Goal: Share content: Distribute website content to other platforms or users

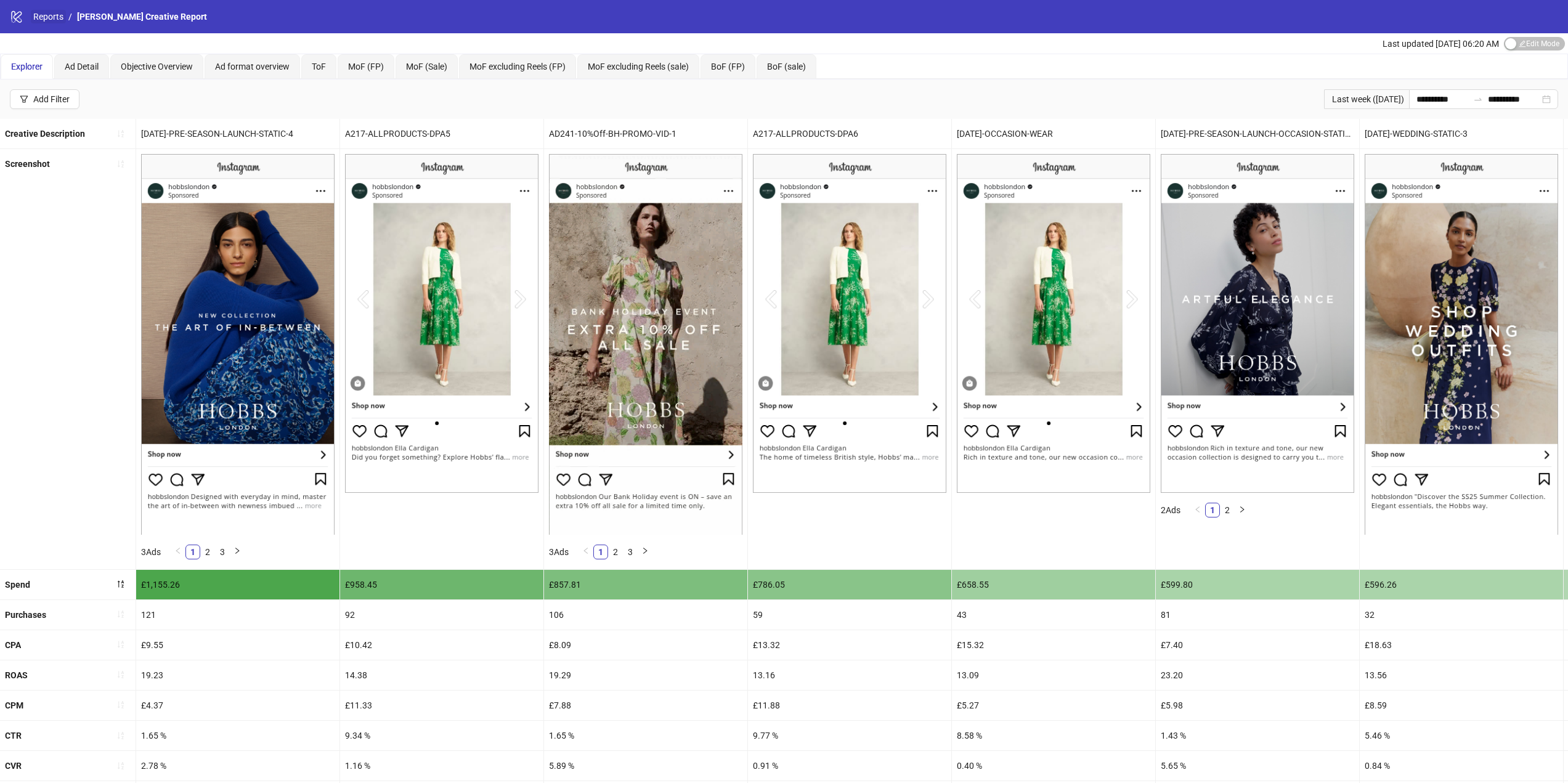
click at [47, 18] on link "Reports" at bounding box center [48, 17] width 35 height 14
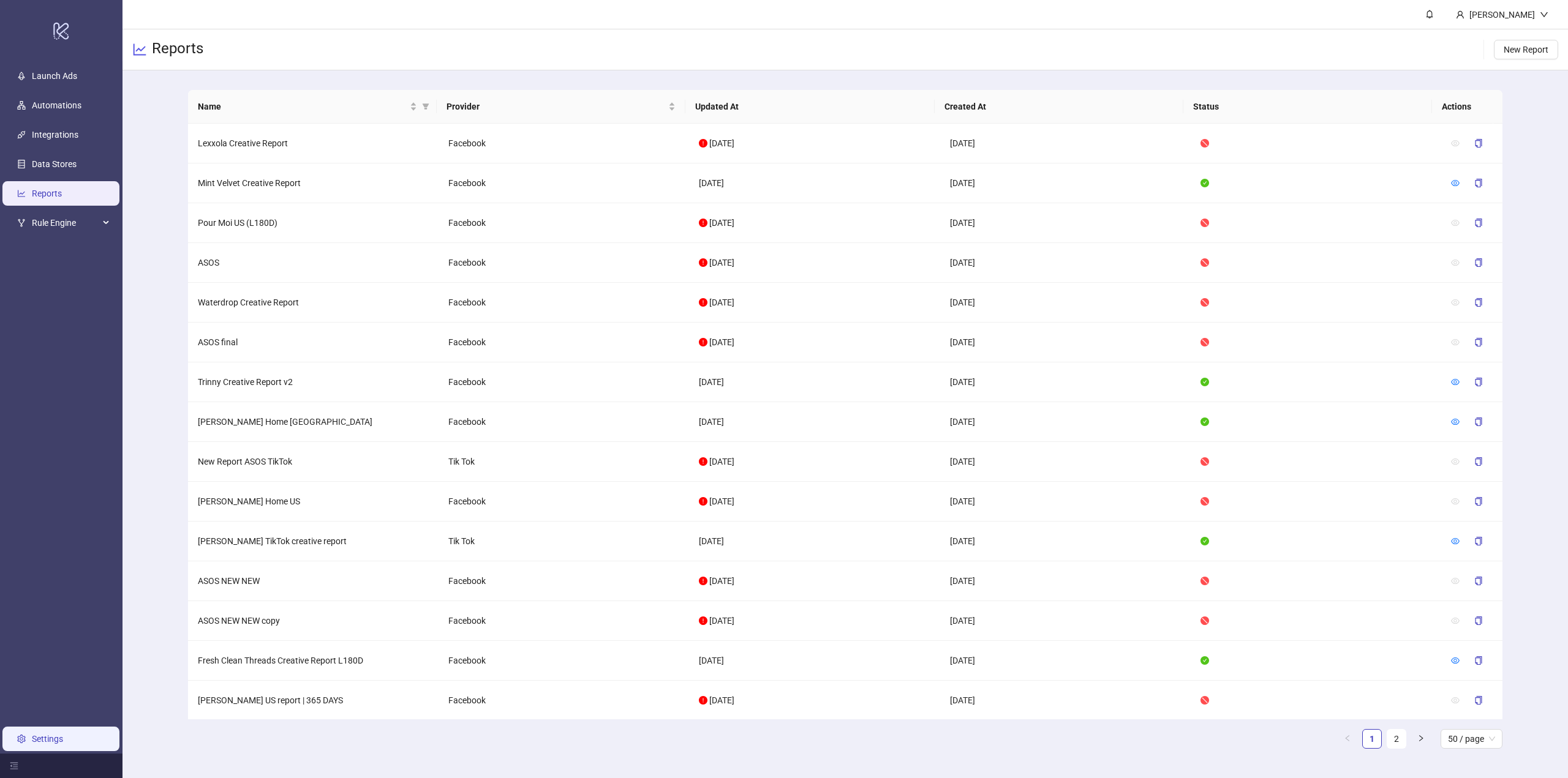
click at [53, 735] on link "Settings" at bounding box center [47, 739] width 31 height 10
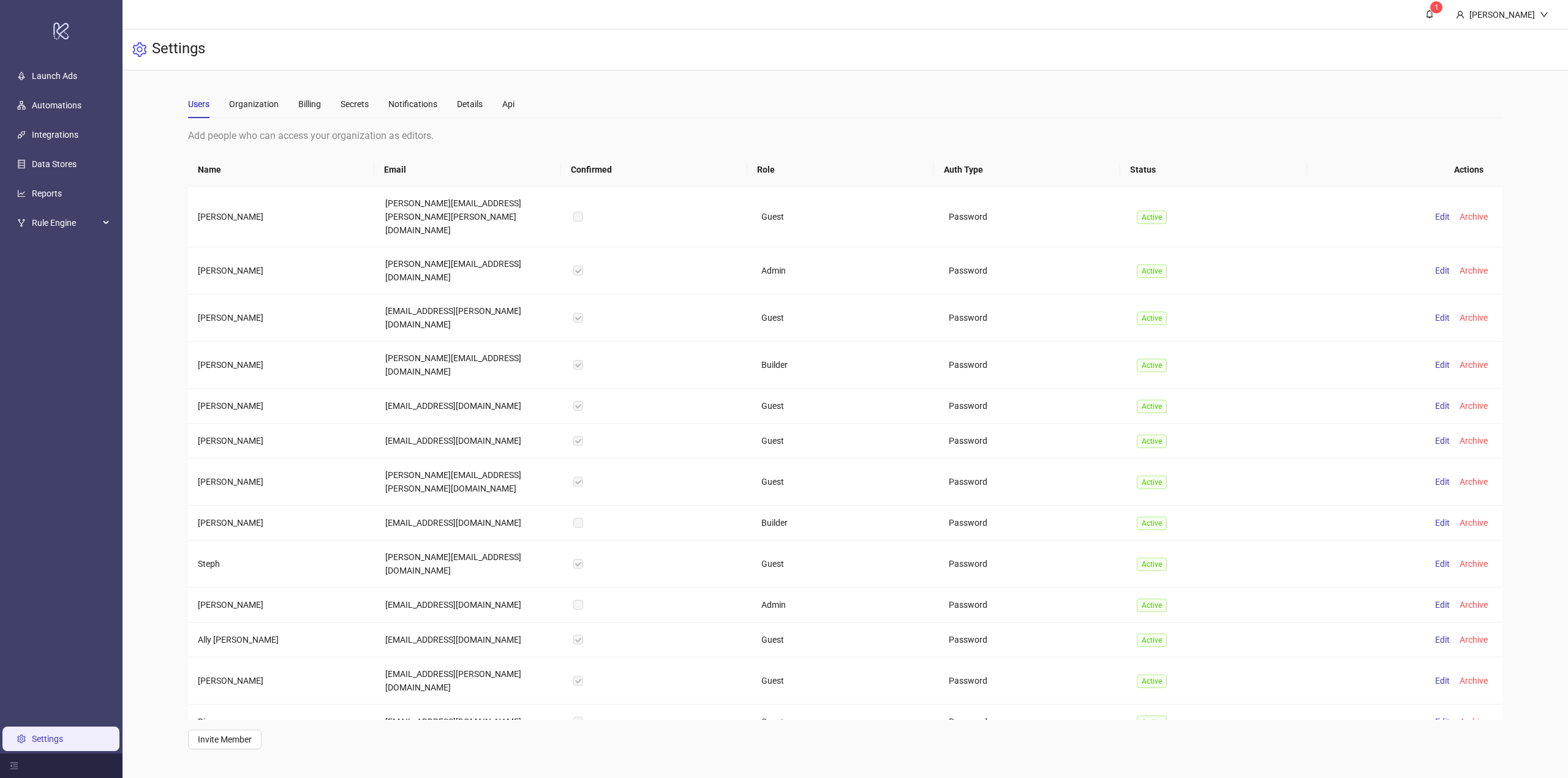
click at [1043, 104] on div "Users Organization Billing Secrets Notifications Details Api" at bounding box center [845, 104] width 1314 height 28
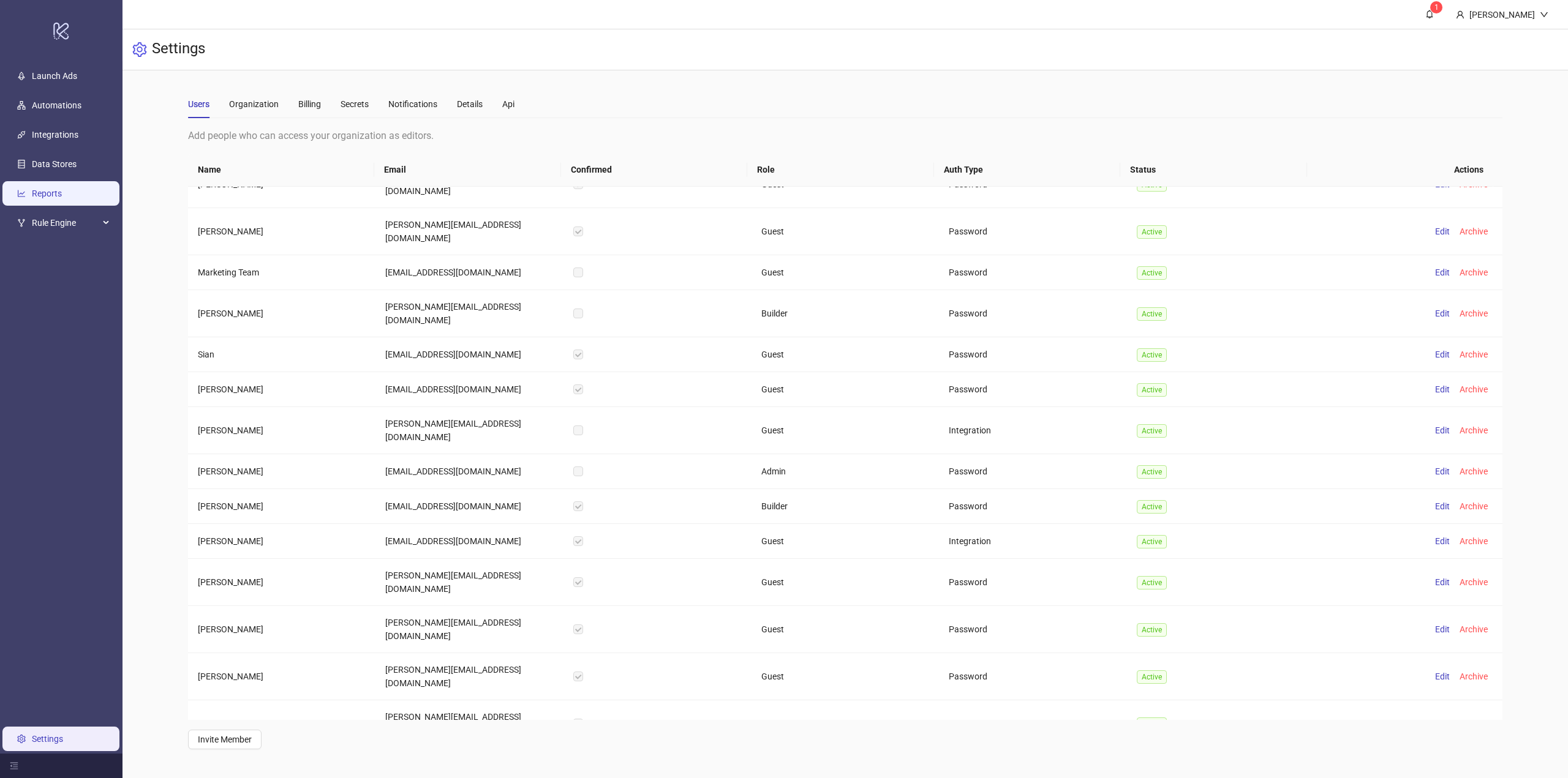
click at [62, 193] on link "Reports" at bounding box center [47, 193] width 30 height 10
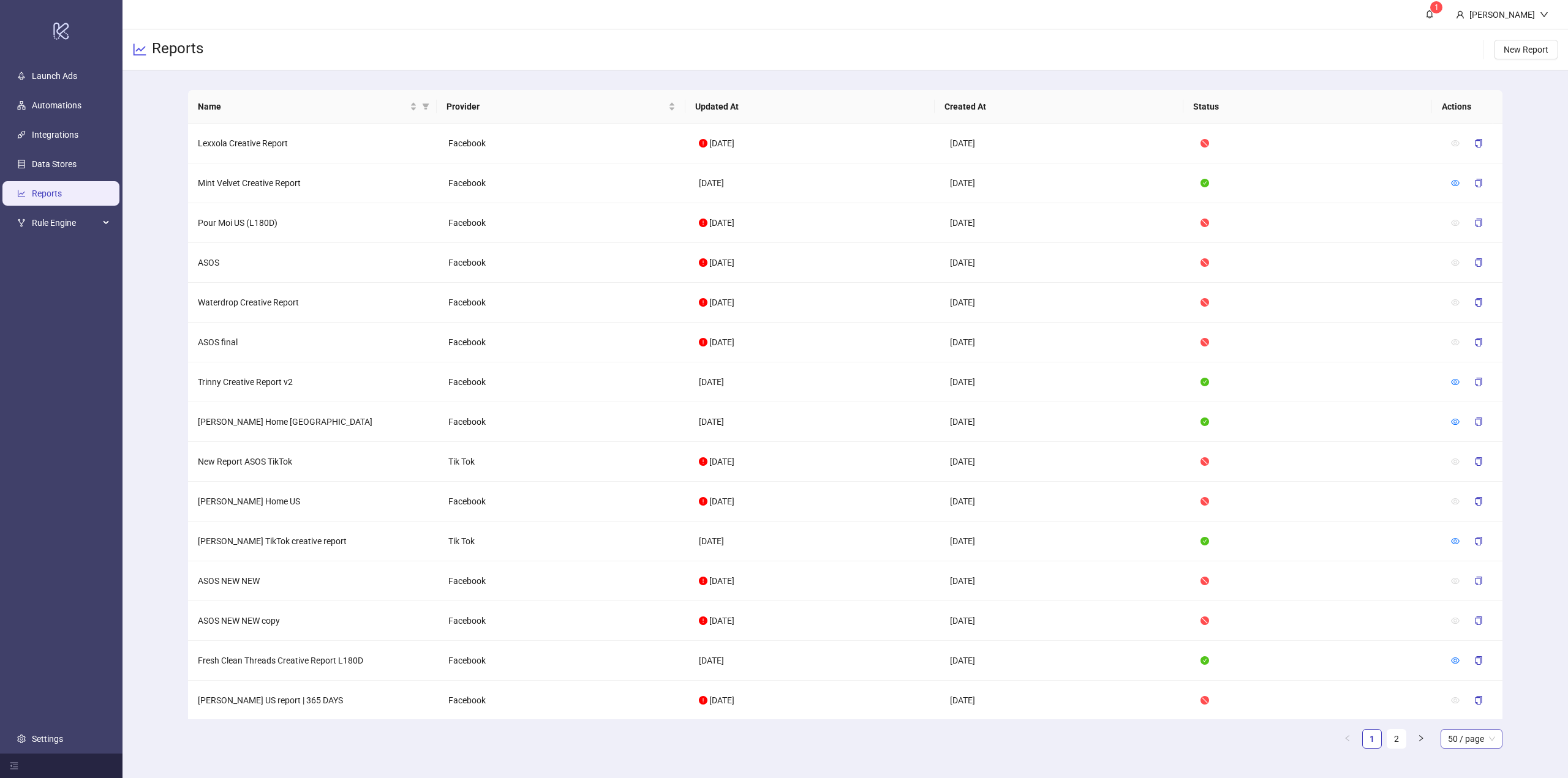
click at [1483, 747] on span "50 / page" at bounding box center [1471, 739] width 47 height 18
click at [1483, 716] on div "100 / page" at bounding box center [1471, 714] width 42 height 13
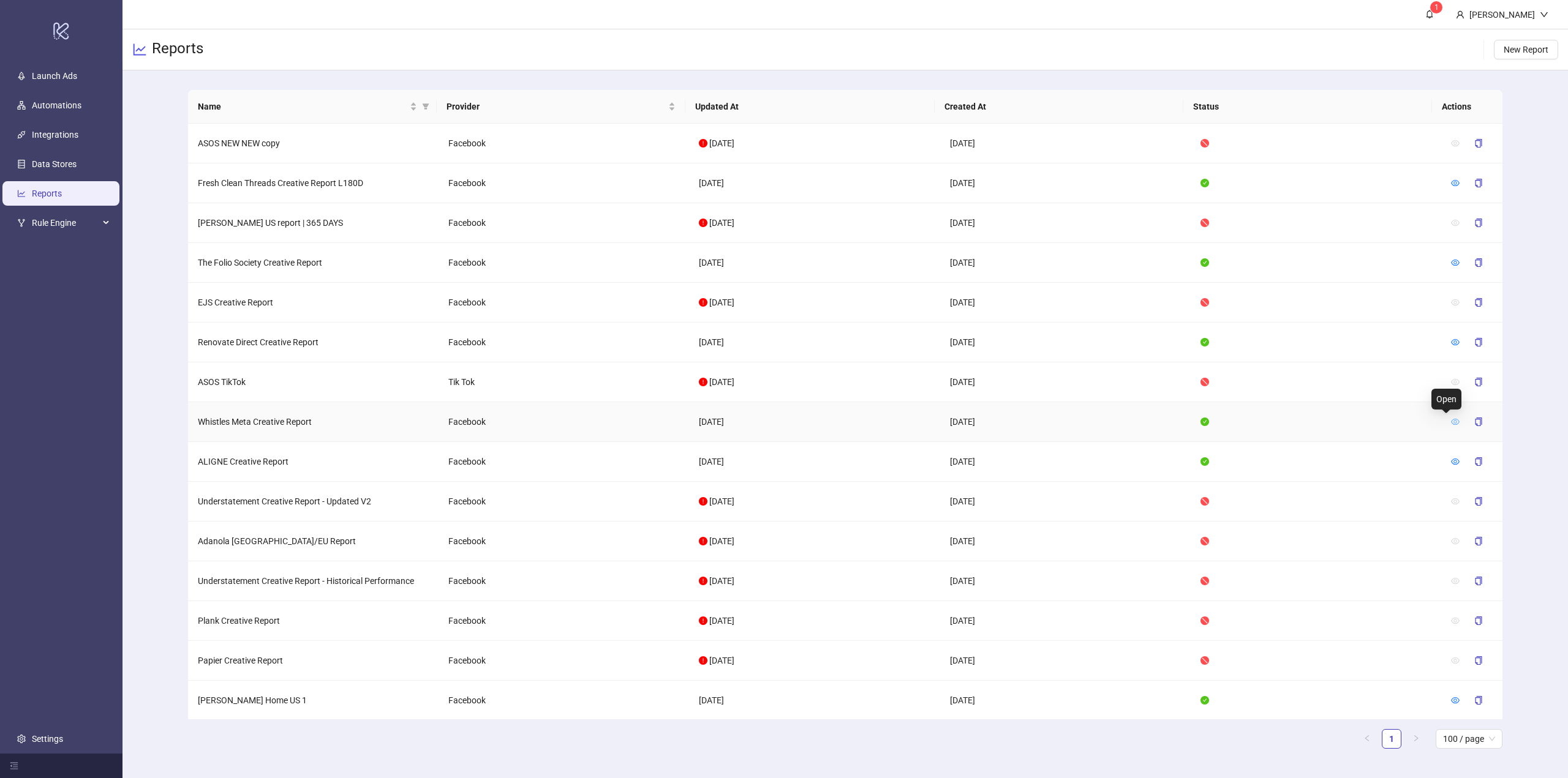
click at [1451, 422] on icon "eye" at bounding box center [1455, 422] width 9 height 9
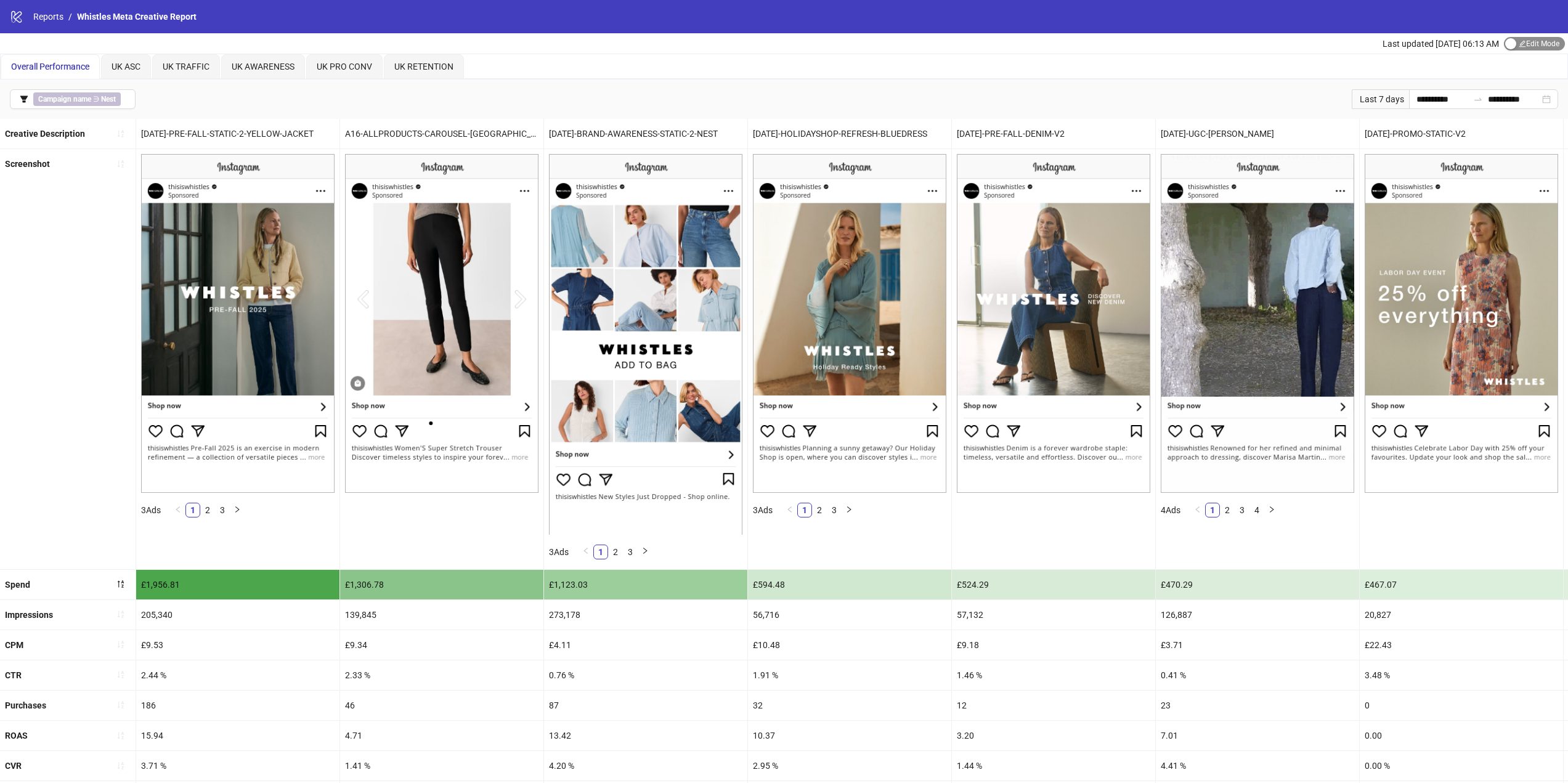
click at [1522, 47] on span "Edit Mode Edit Mode" at bounding box center [1534, 44] width 61 height 14
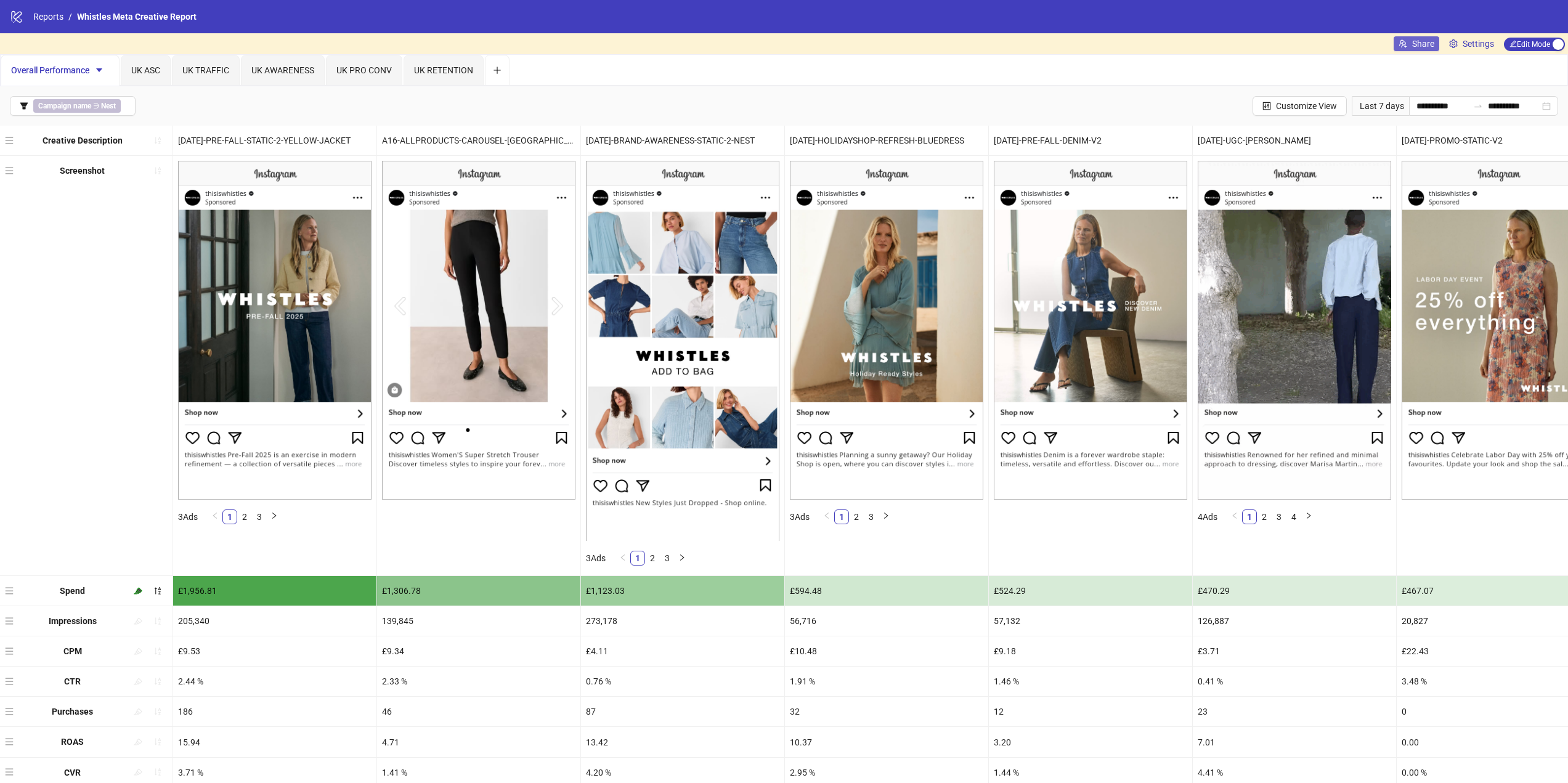
click at [1418, 47] on span "Share" at bounding box center [1423, 44] width 22 height 10
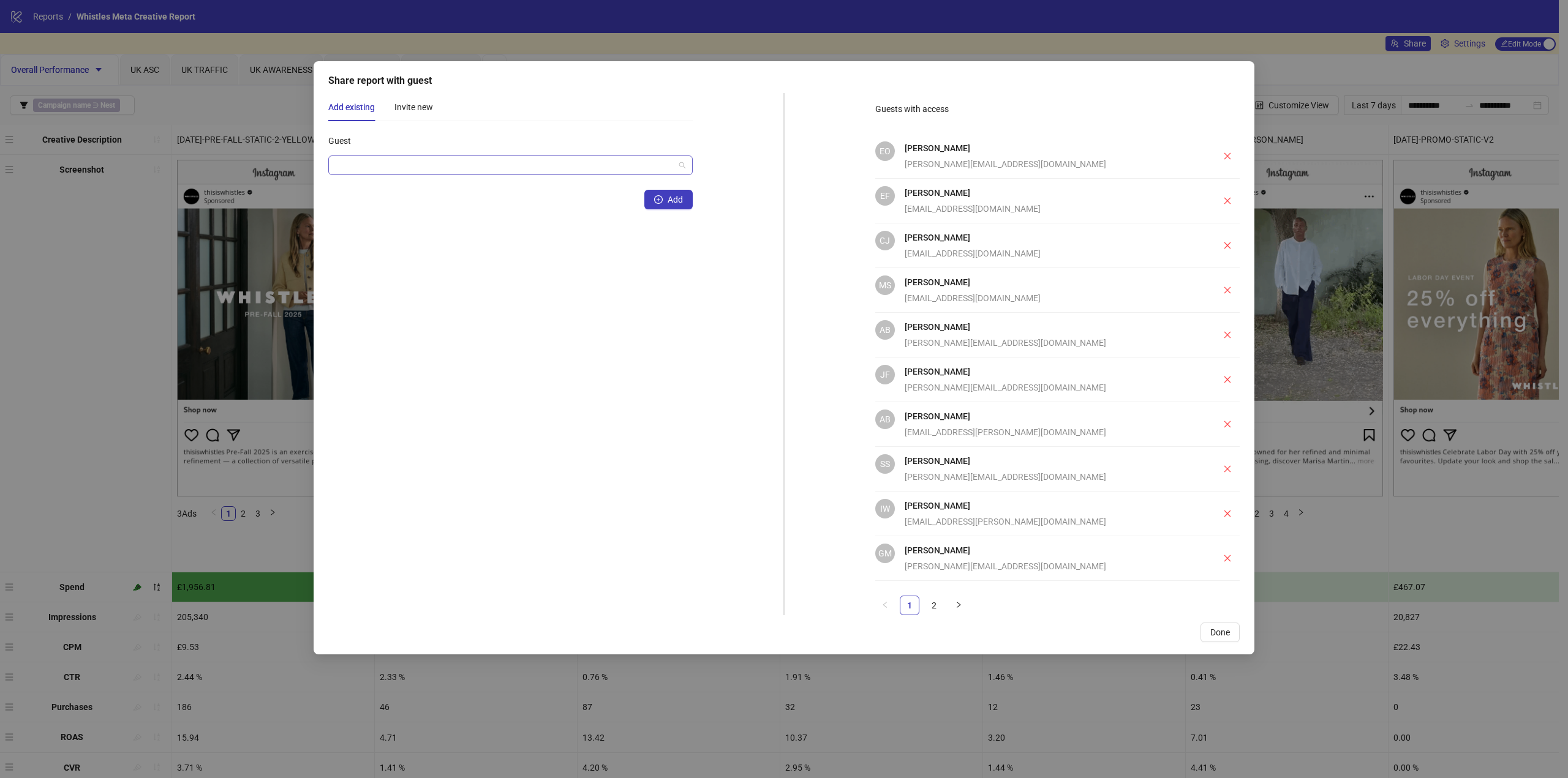
click at [461, 162] on input "Guest" at bounding box center [505, 165] width 339 height 18
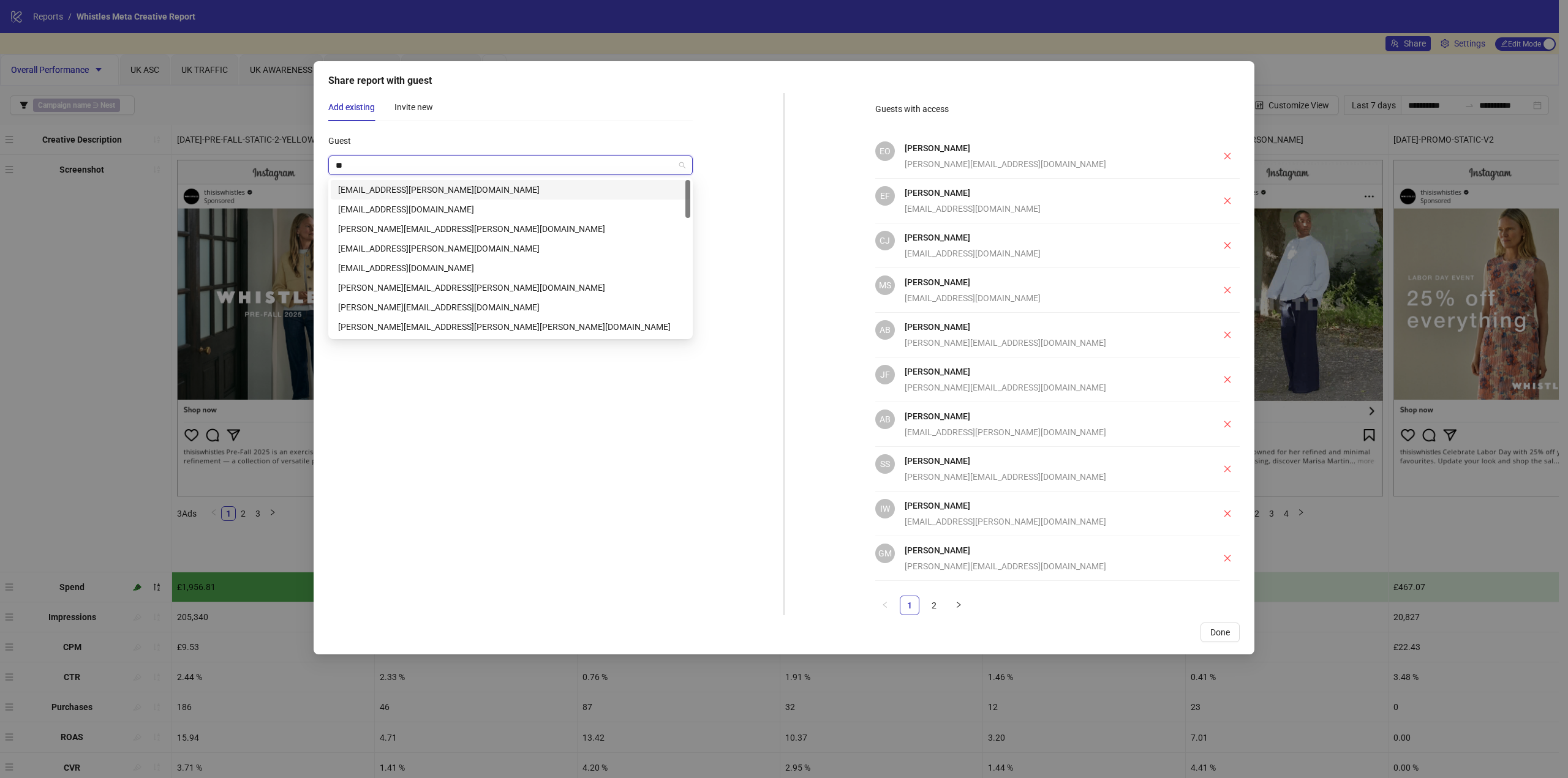
type input "***"
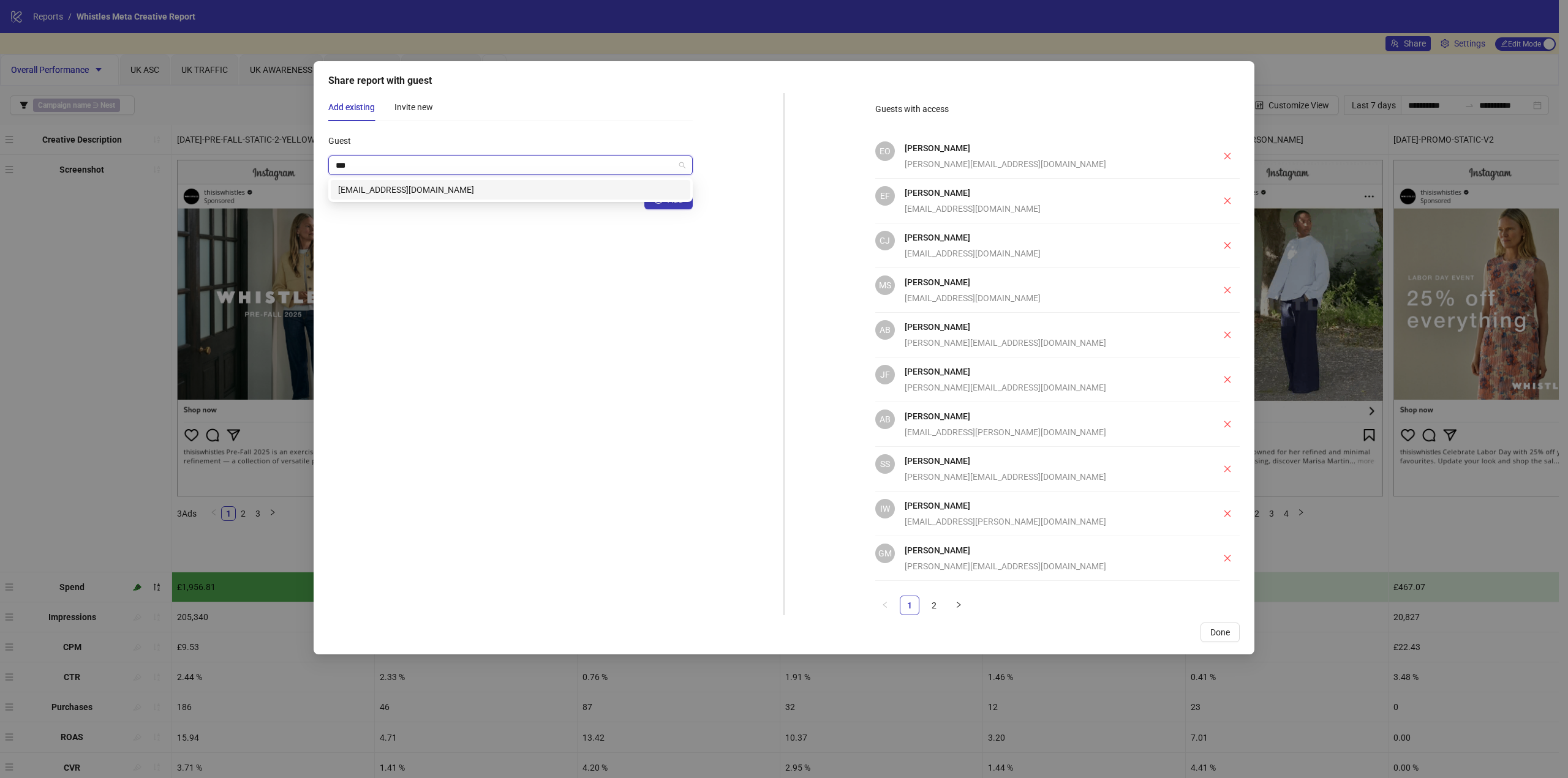
click at [471, 190] on div "[EMAIL_ADDRESS][DOMAIN_NAME]" at bounding box center [510, 190] width 345 height 13
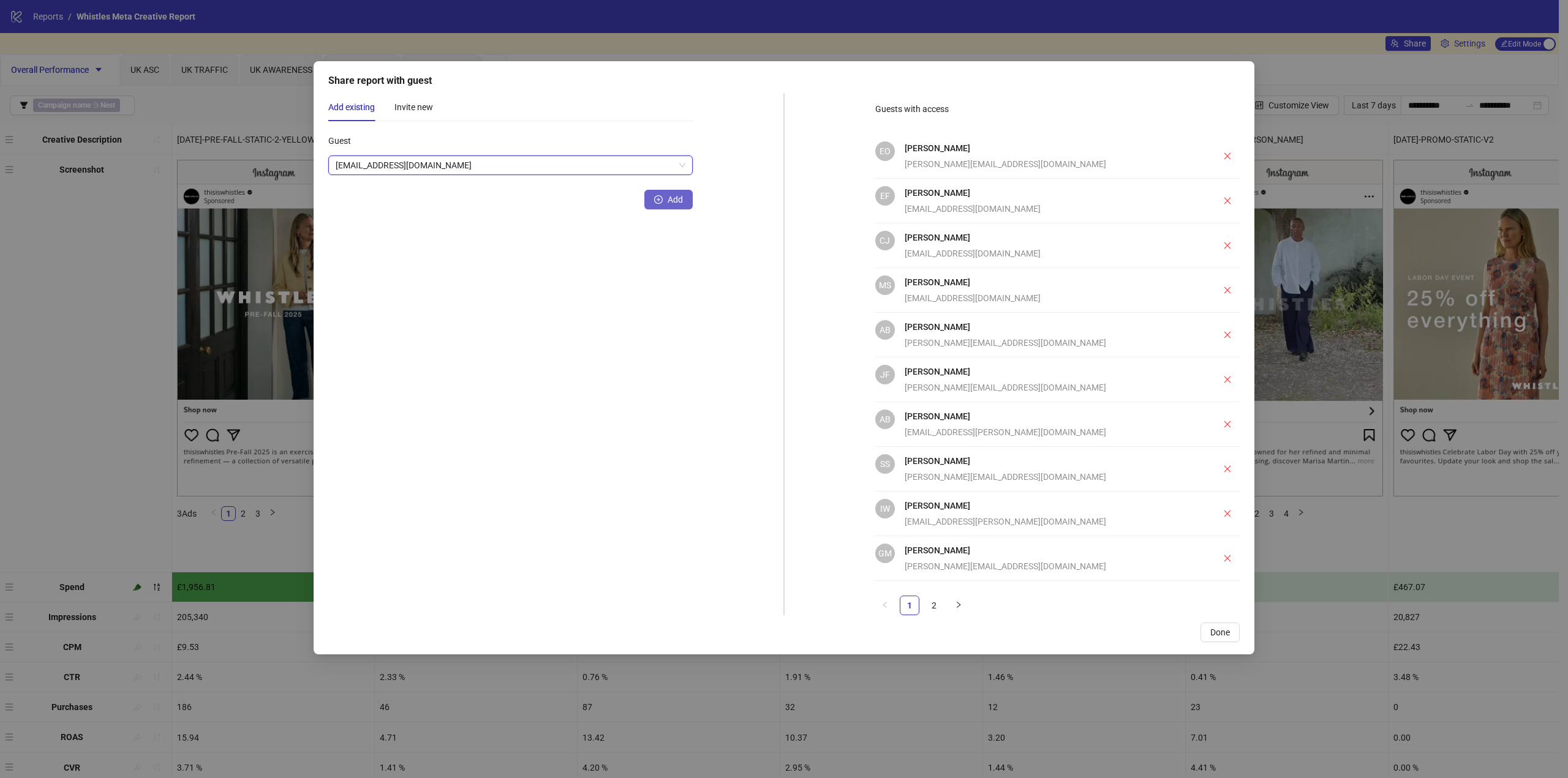
click at [666, 197] on button "Add" at bounding box center [668, 200] width 48 height 20
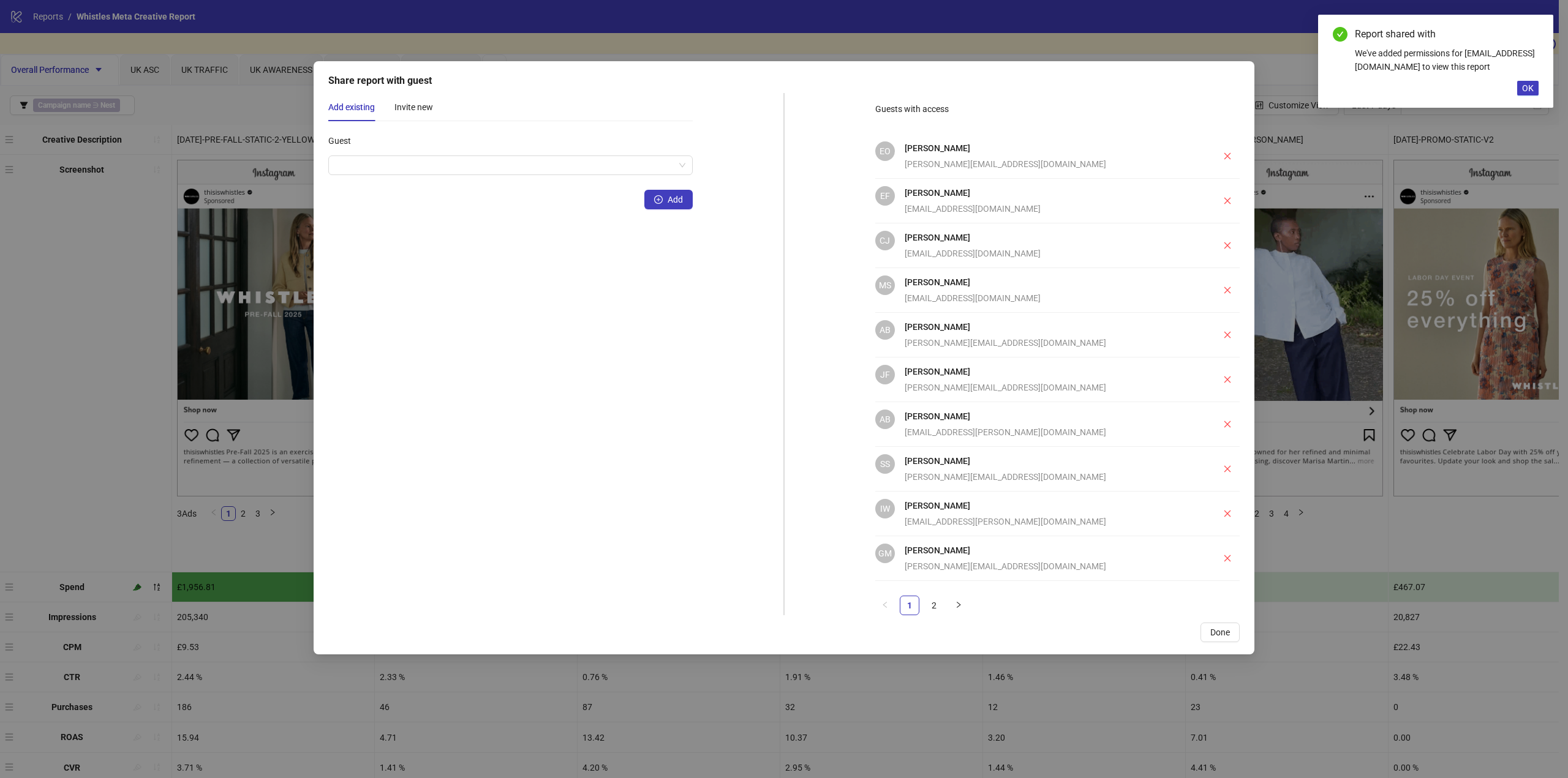
click at [1216, 635] on span "Done" at bounding box center [1220, 632] width 20 height 10
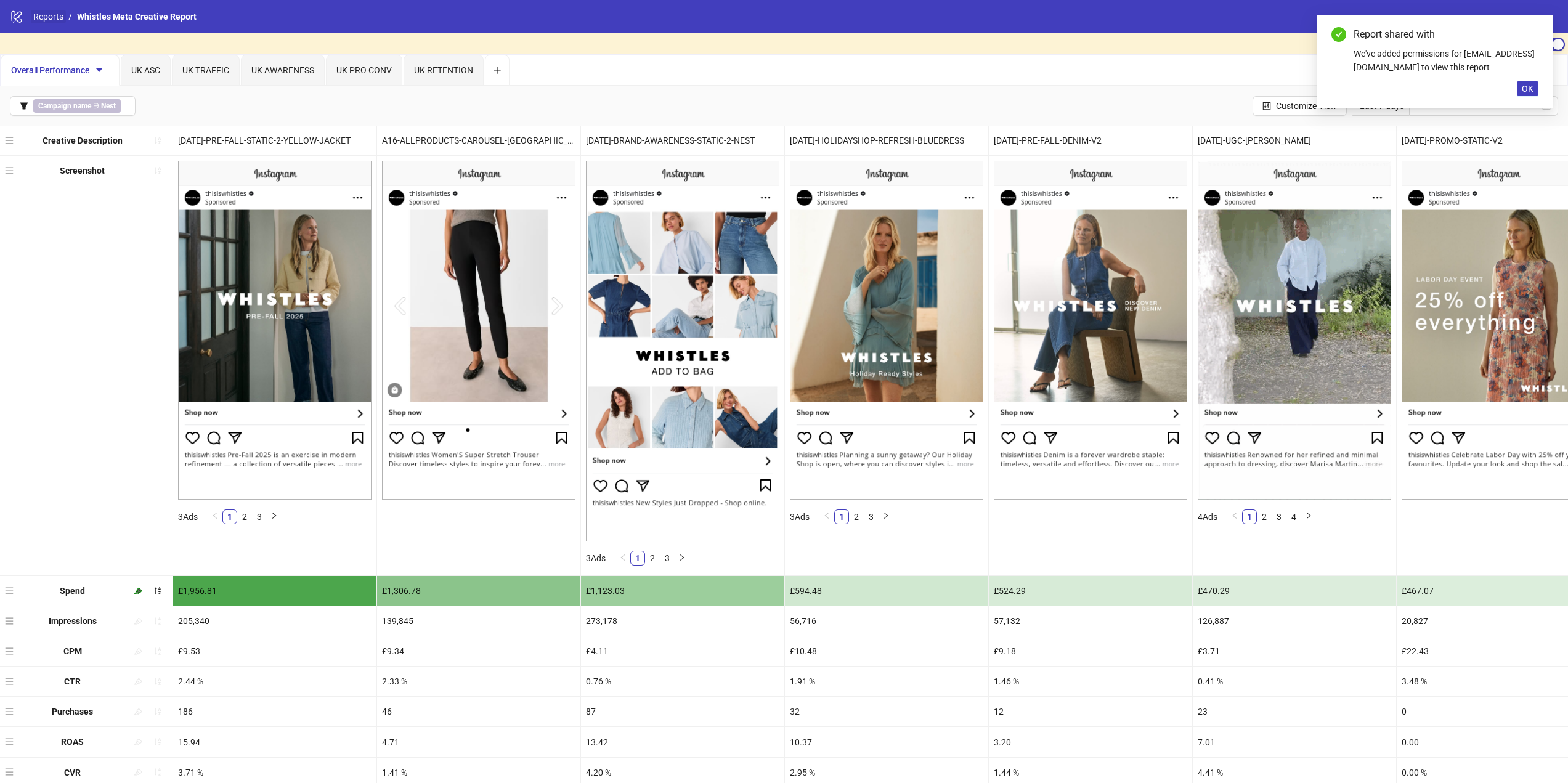
click at [41, 11] on link "Reports" at bounding box center [48, 17] width 35 height 14
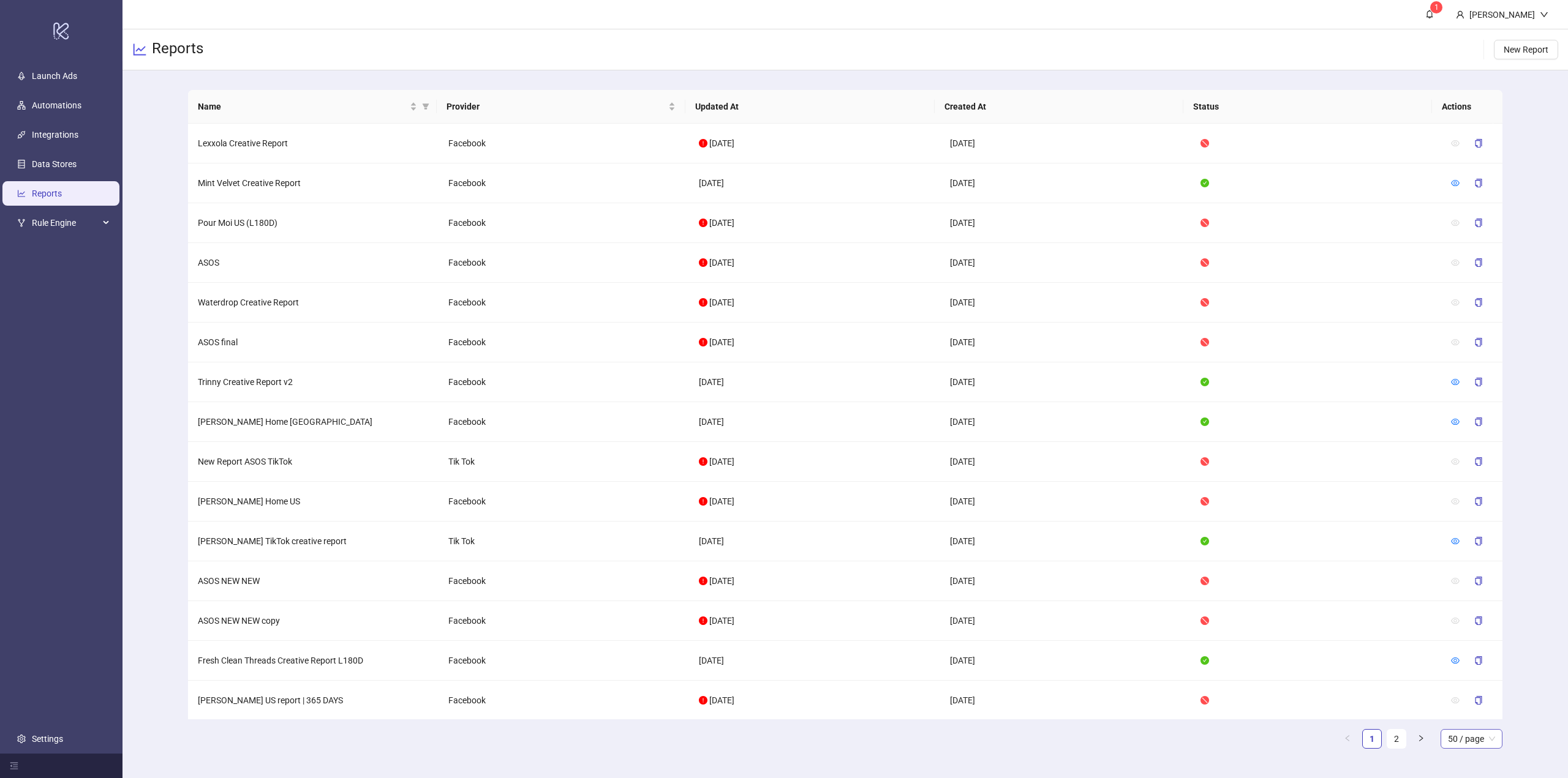
click at [1464, 743] on span "50 / page" at bounding box center [1471, 739] width 47 height 18
click at [1452, 716] on div "100 / page" at bounding box center [1471, 714] width 42 height 13
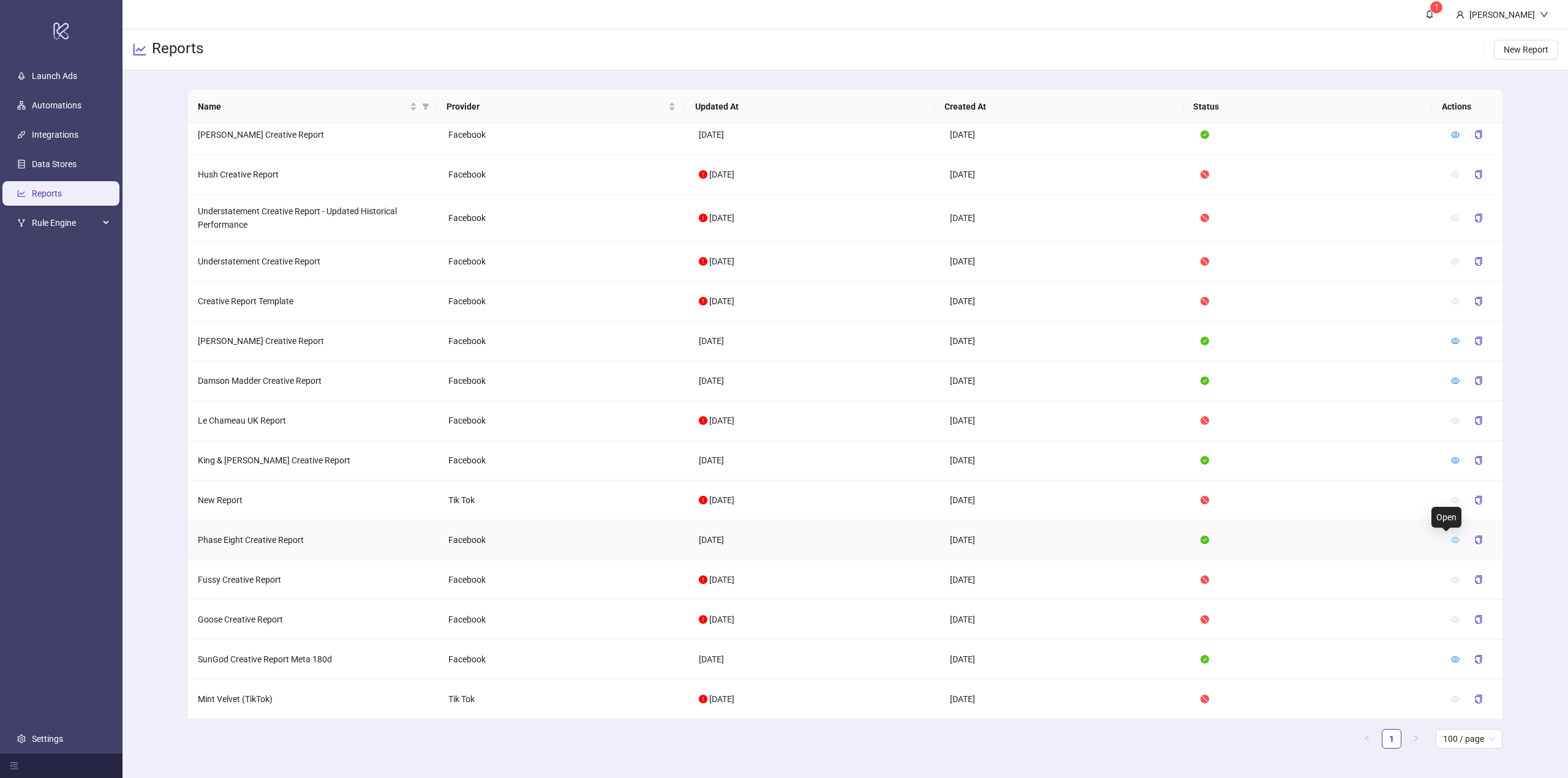
click at [1451, 539] on icon "eye" at bounding box center [1455, 540] width 9 height 9
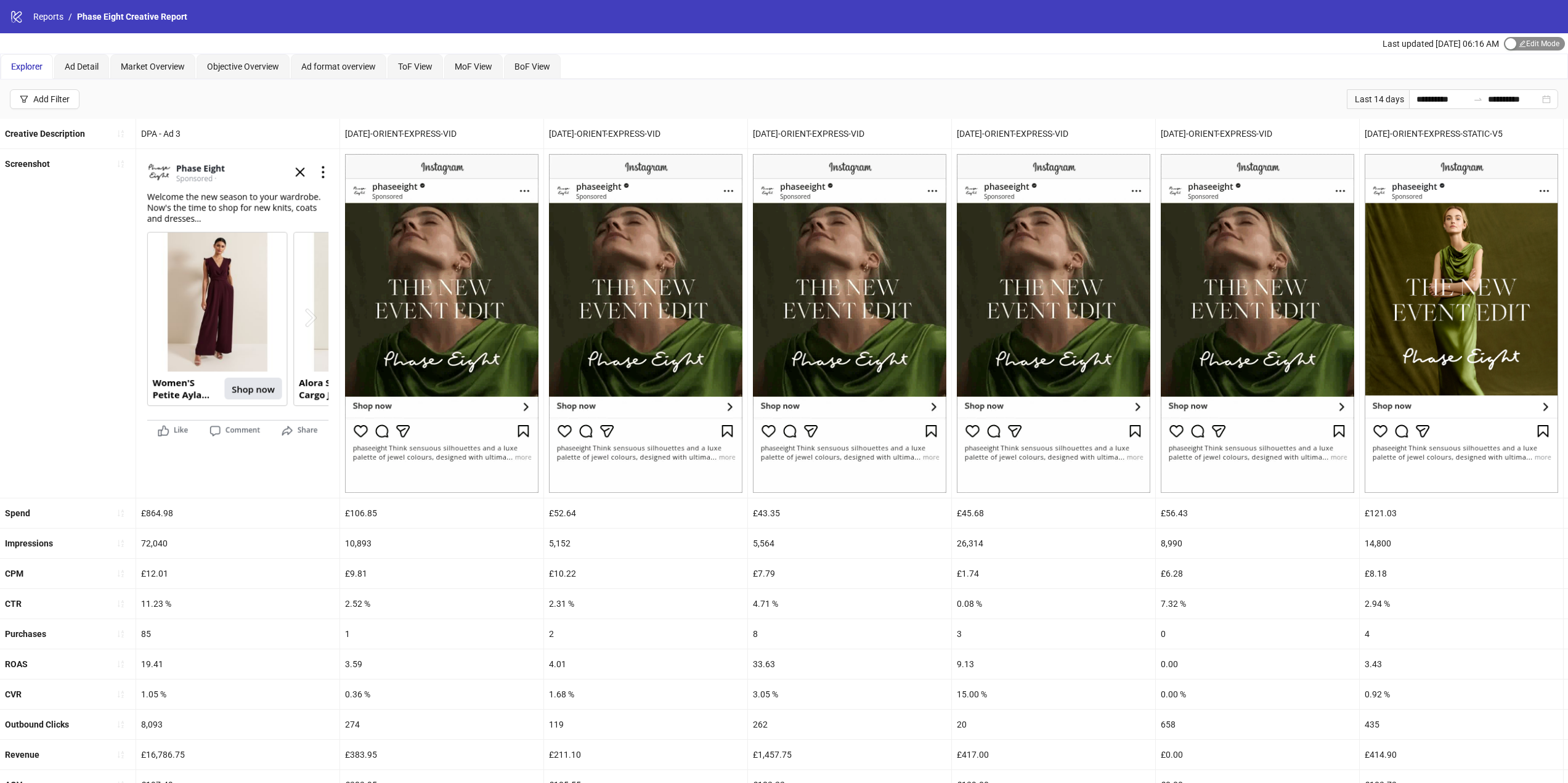
click at [1519, 43] on span "Edit Mode Edit Mode" at bounding box center [1534, 44] width 61 height 14
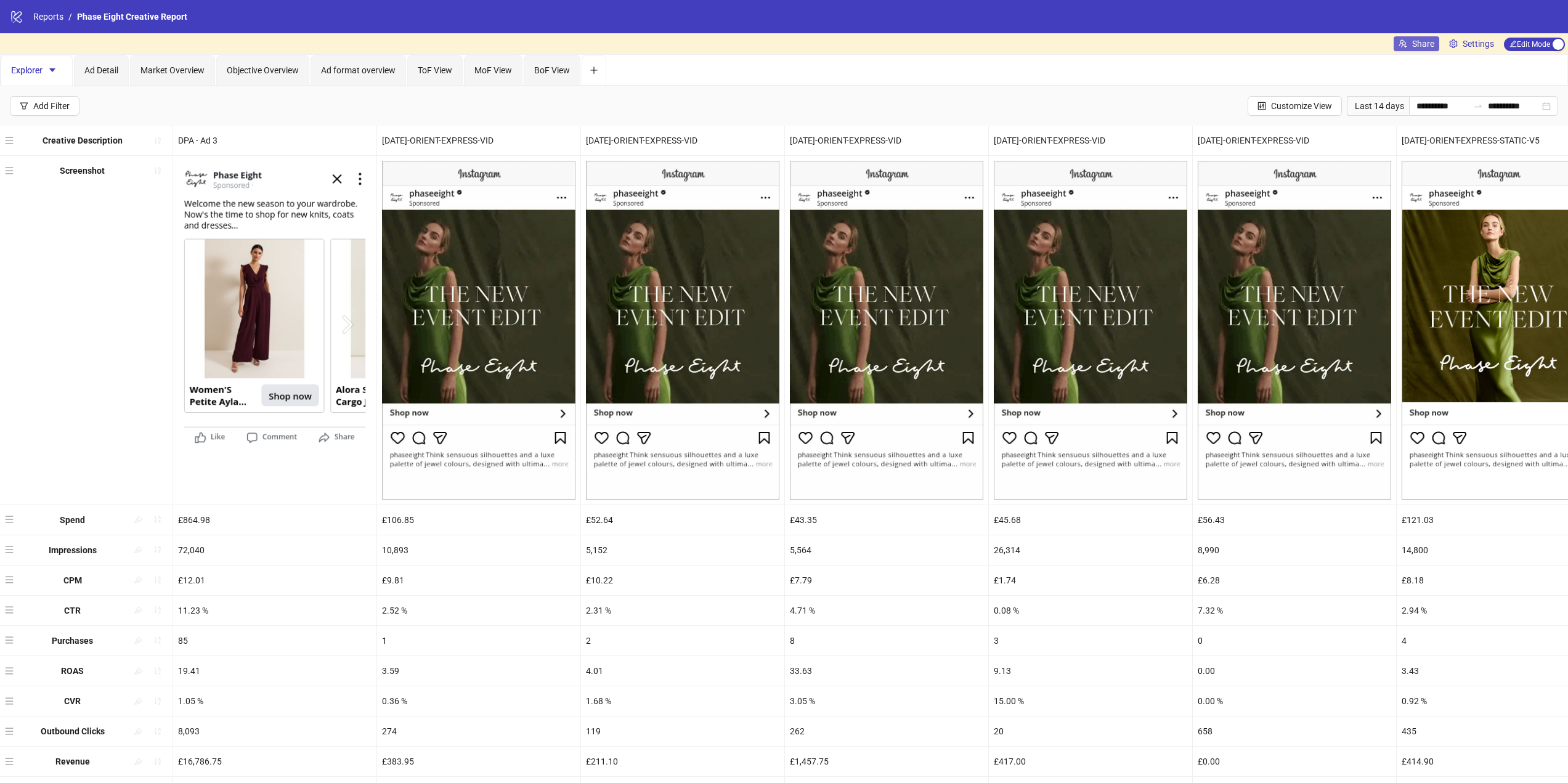
click at [1414, 42] on span "Share" at bounding box center [1423, 44] width 22 height 10
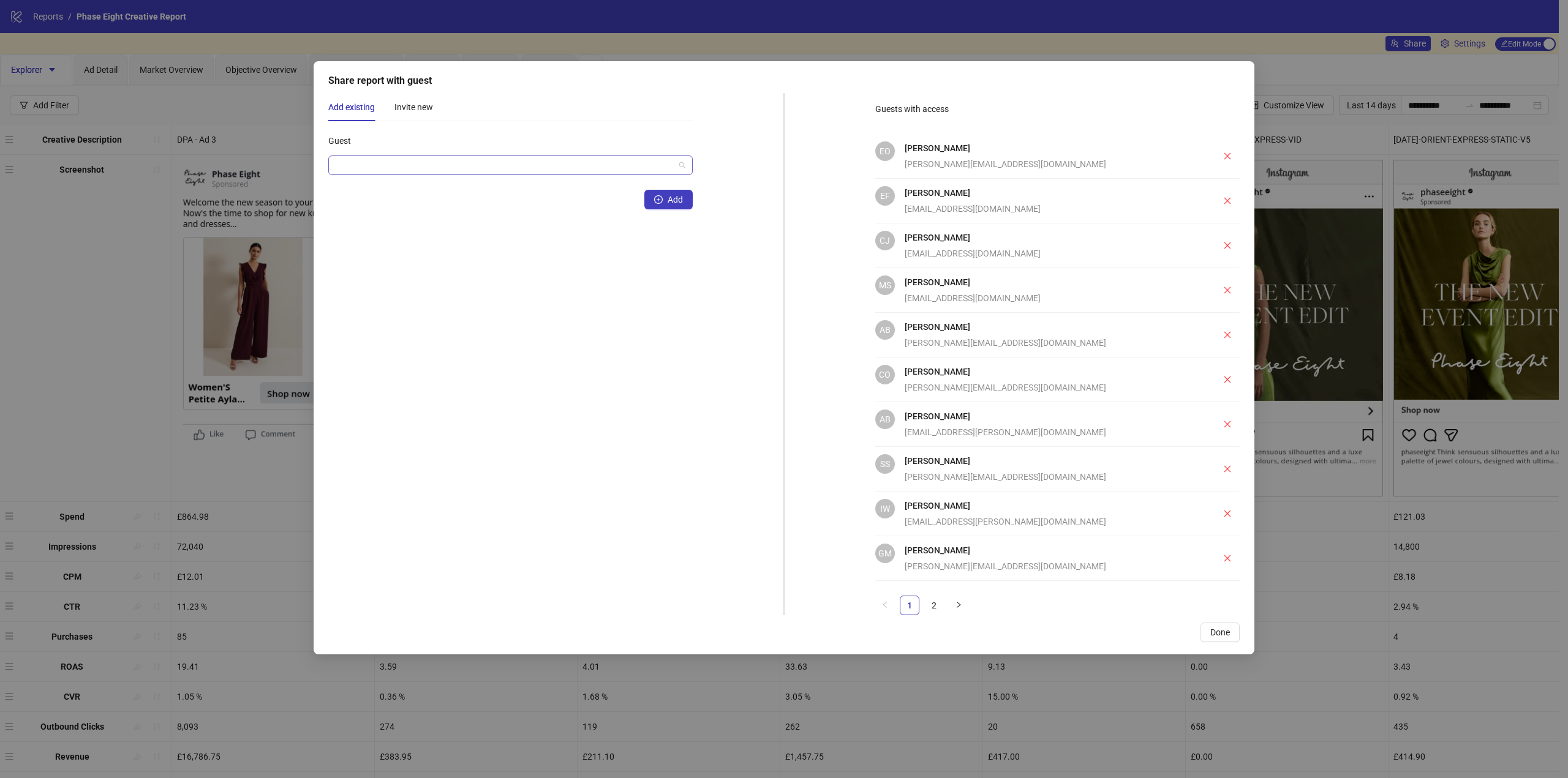
click at [425, 168] on input "Guest" at bounding box center [505, 165] width 339 height 18
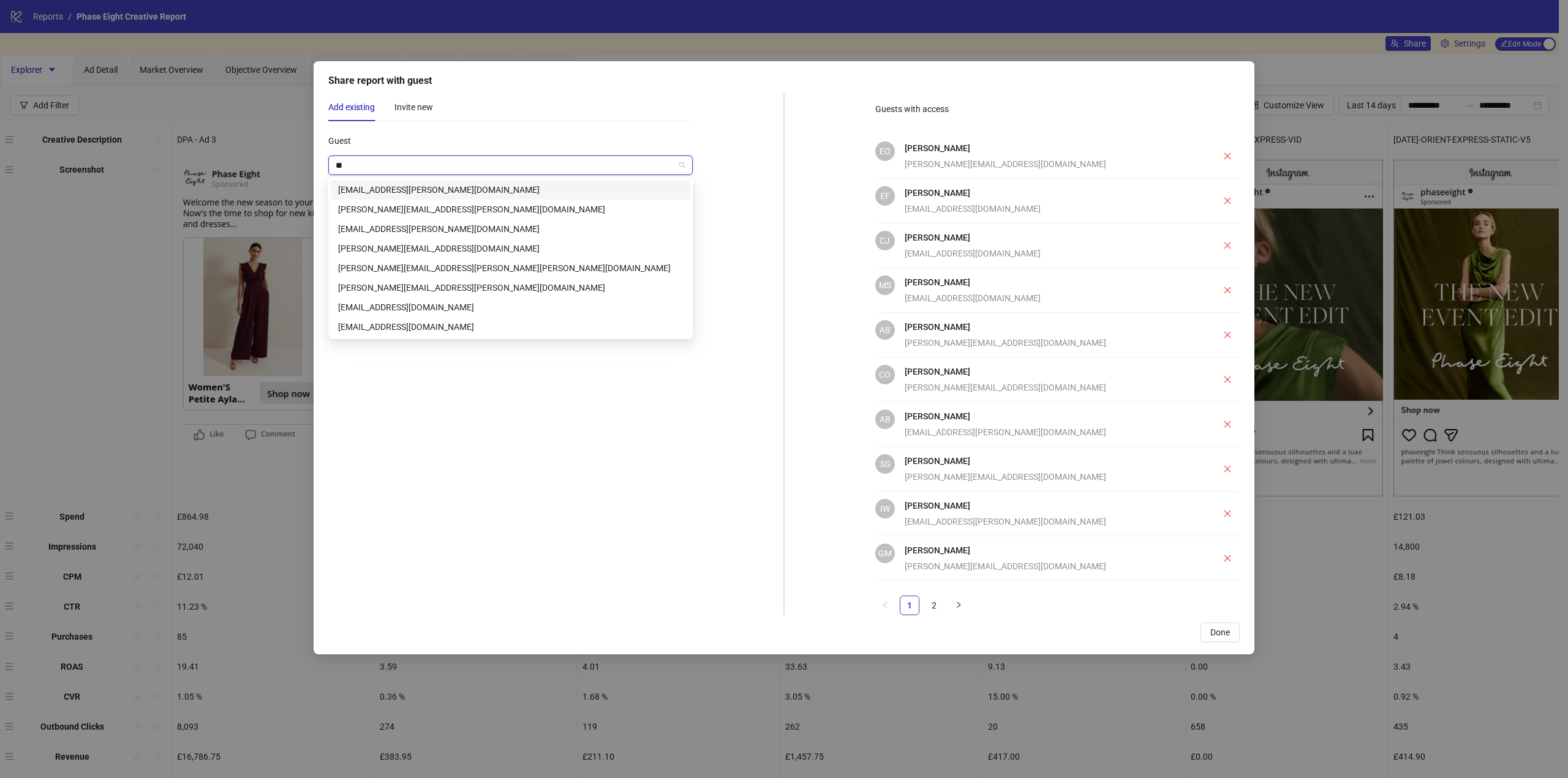
type input "***"
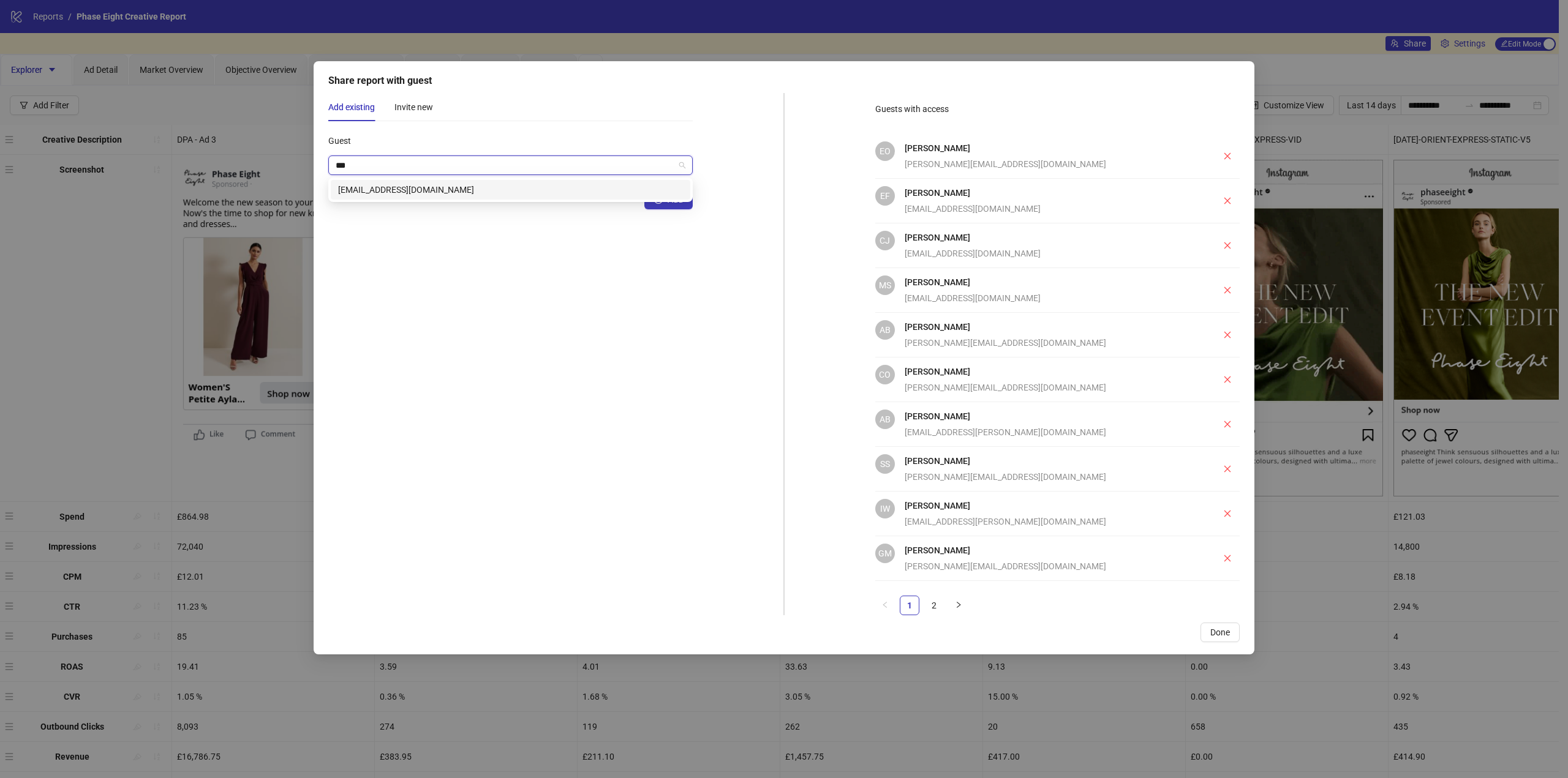
click at [476, 191] on div "[EMAIL_ADDRESS][DOMAIN_NAME]" at bounding box center [510, 190] width 345 height 13
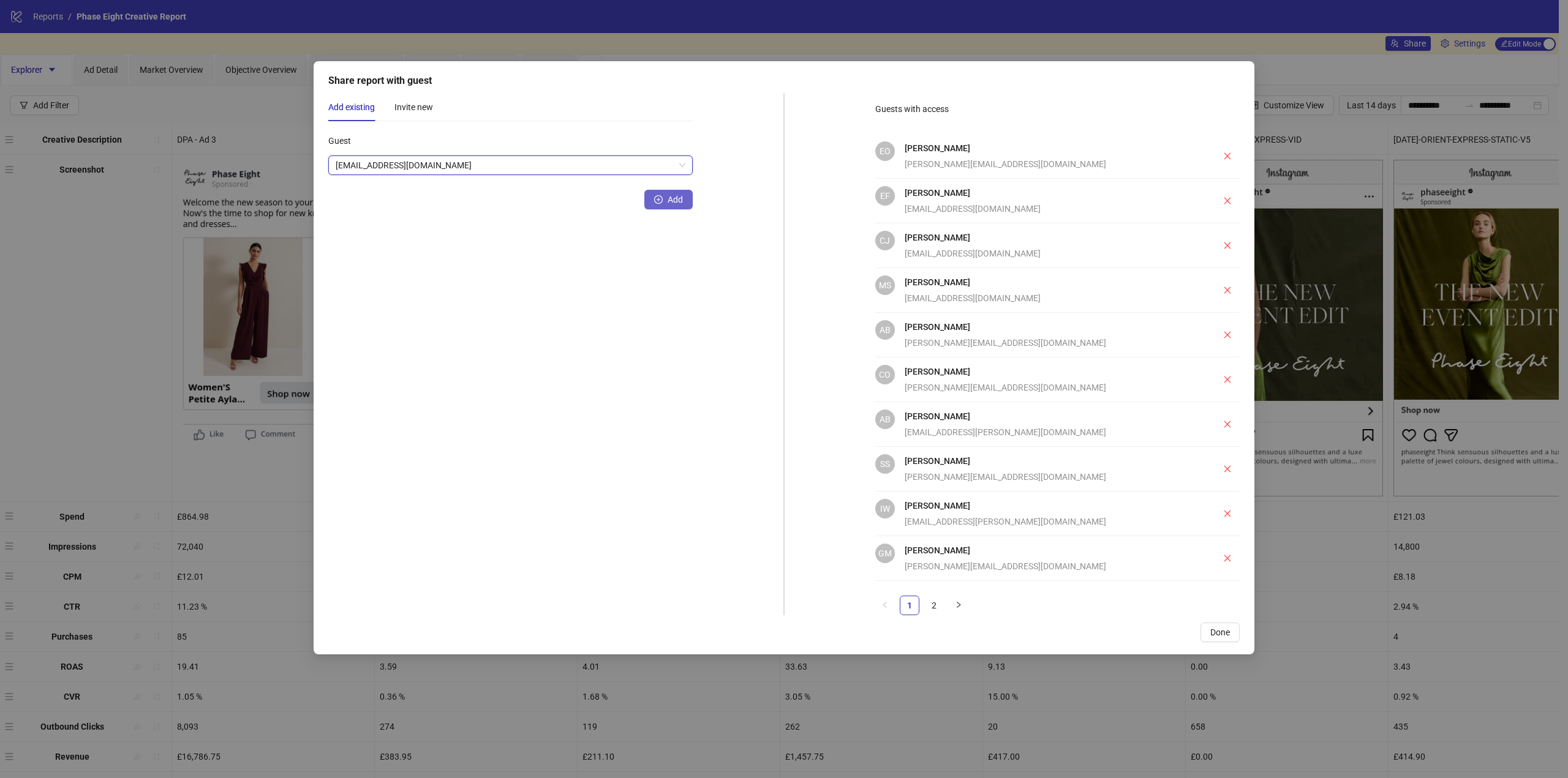
click at [682, 201] on span "Add" at bounding box center [675, 200] width 15 height 10
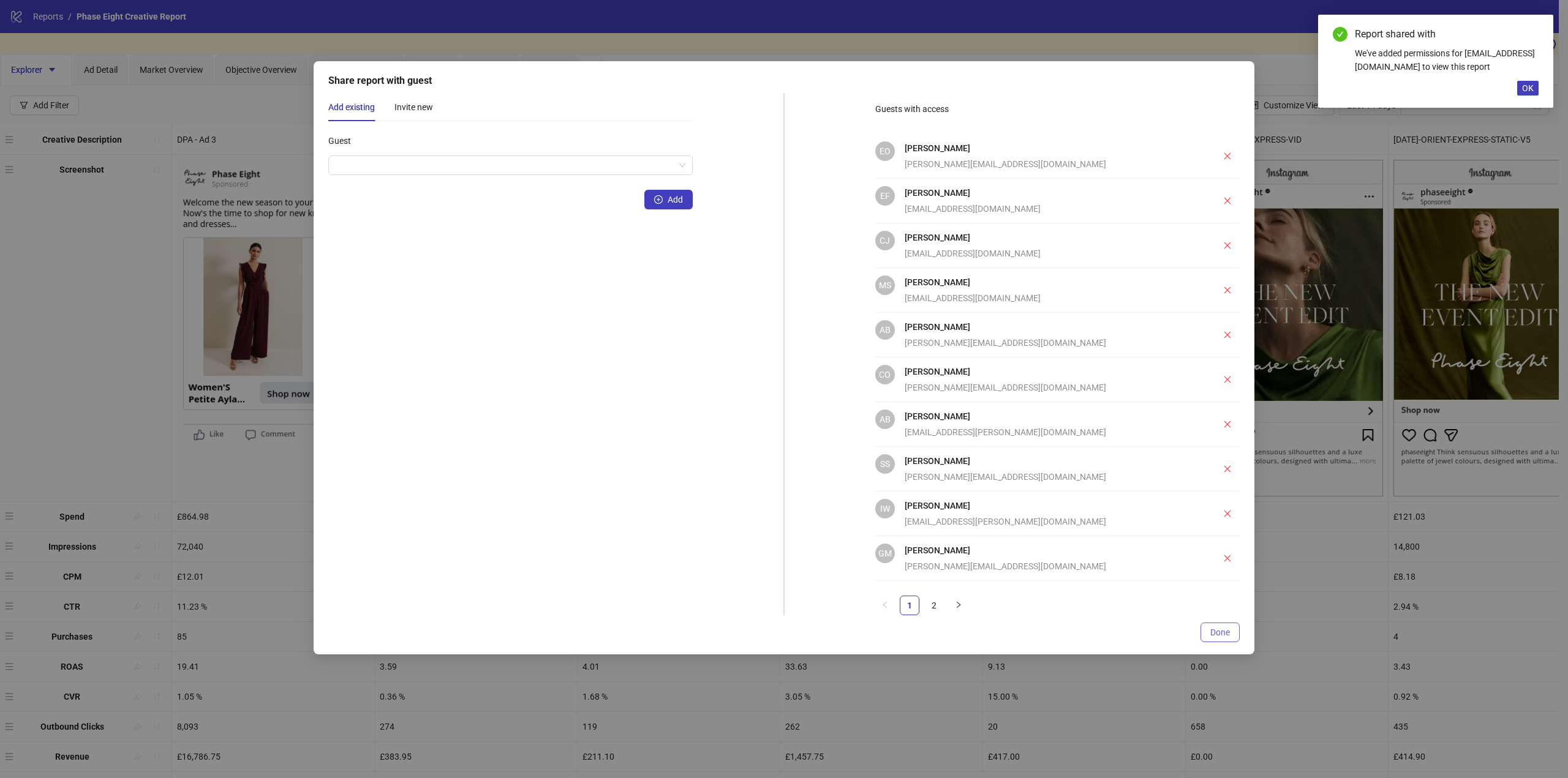
click at [1217, 629] on span "Done" at bounding box center [1220, 632] width 20 height 10
